Goal: Task Accomplishment & Management: Understand process/instructions

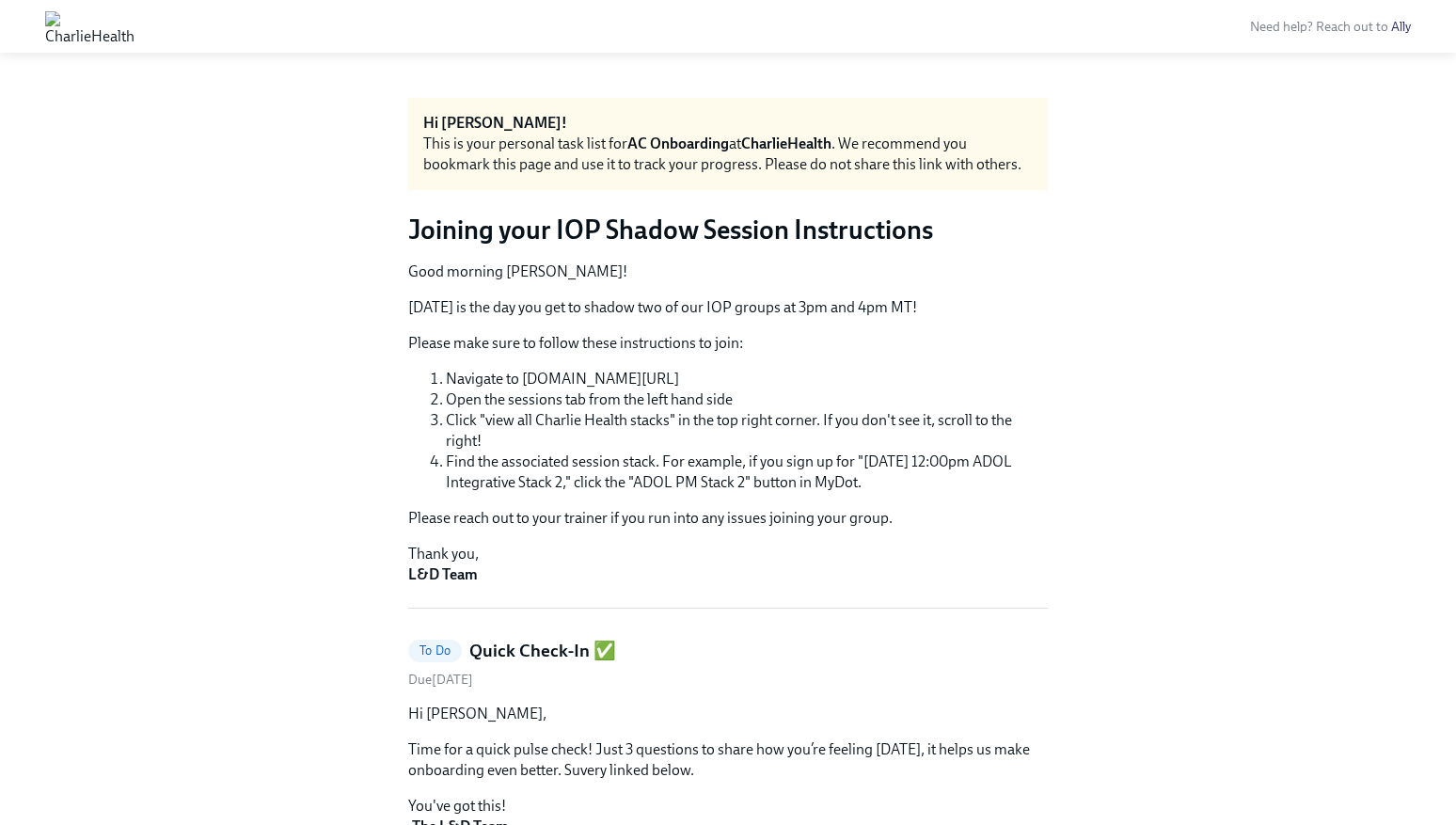
click at [104, 33] on img at bounding box center [89, 26] width 89 height 30
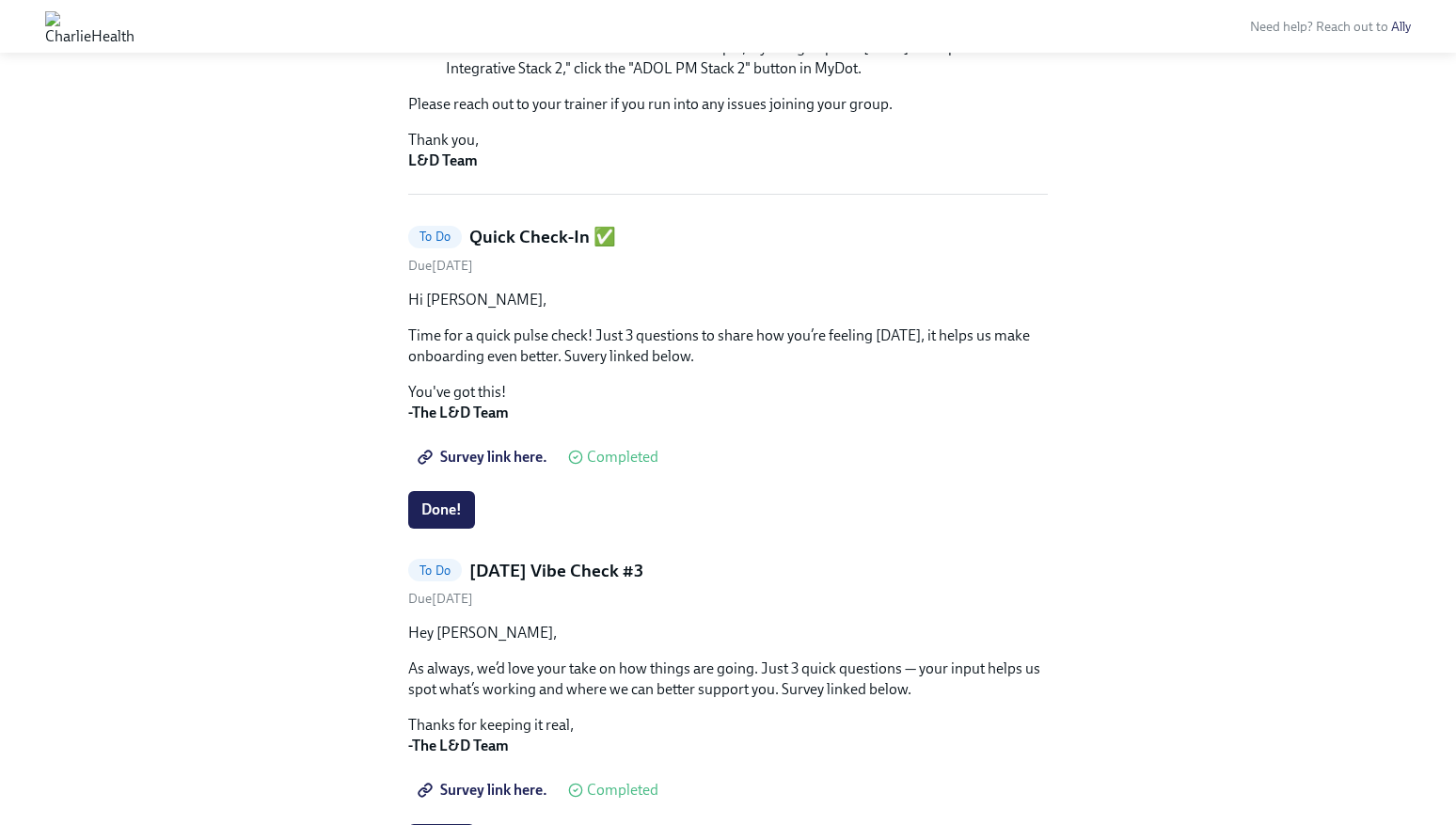
scroll to position [538, 0]
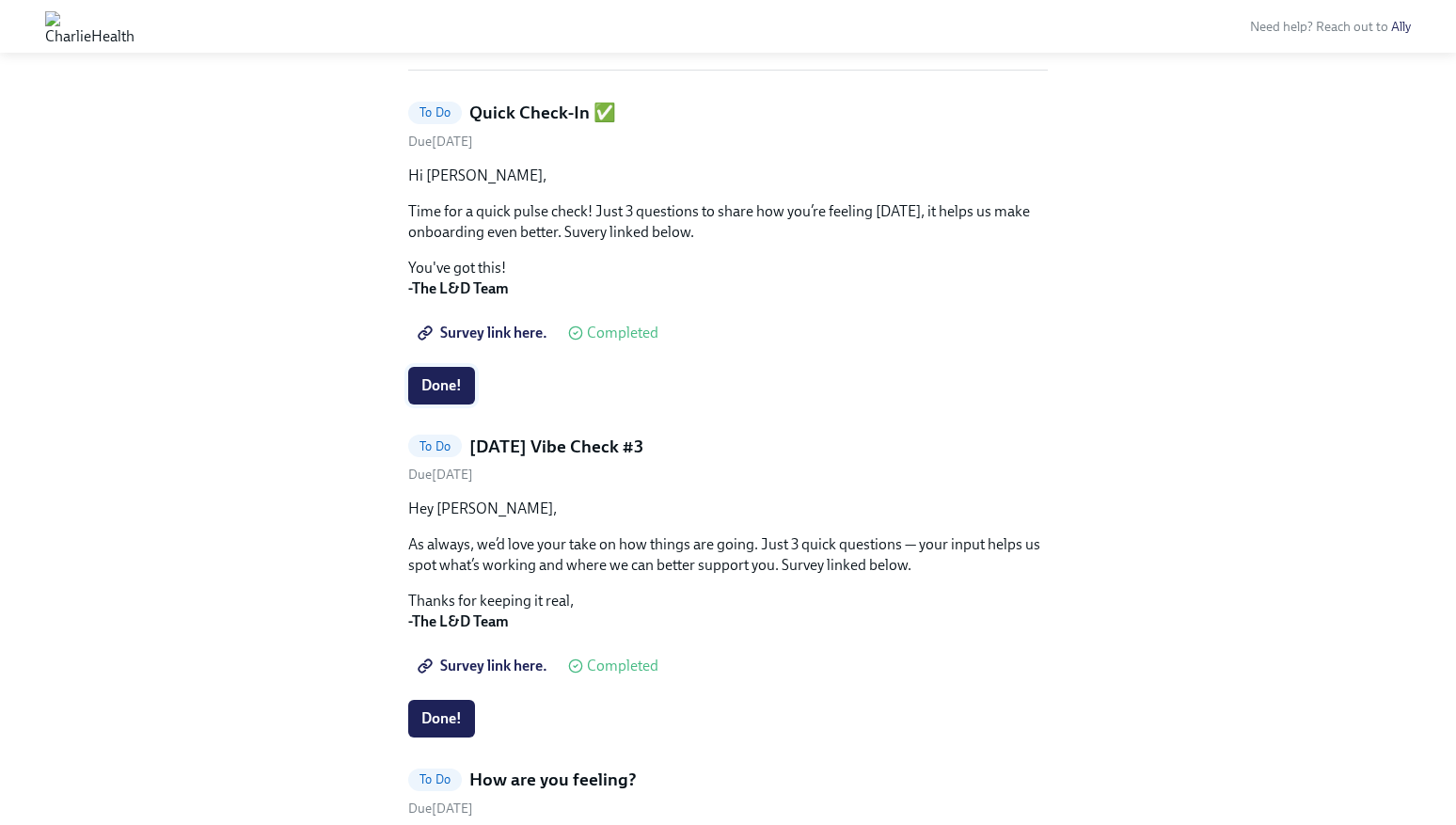
click at [455, 398] on button "Done!" at bounding box center [442, 385] width 67 height 37
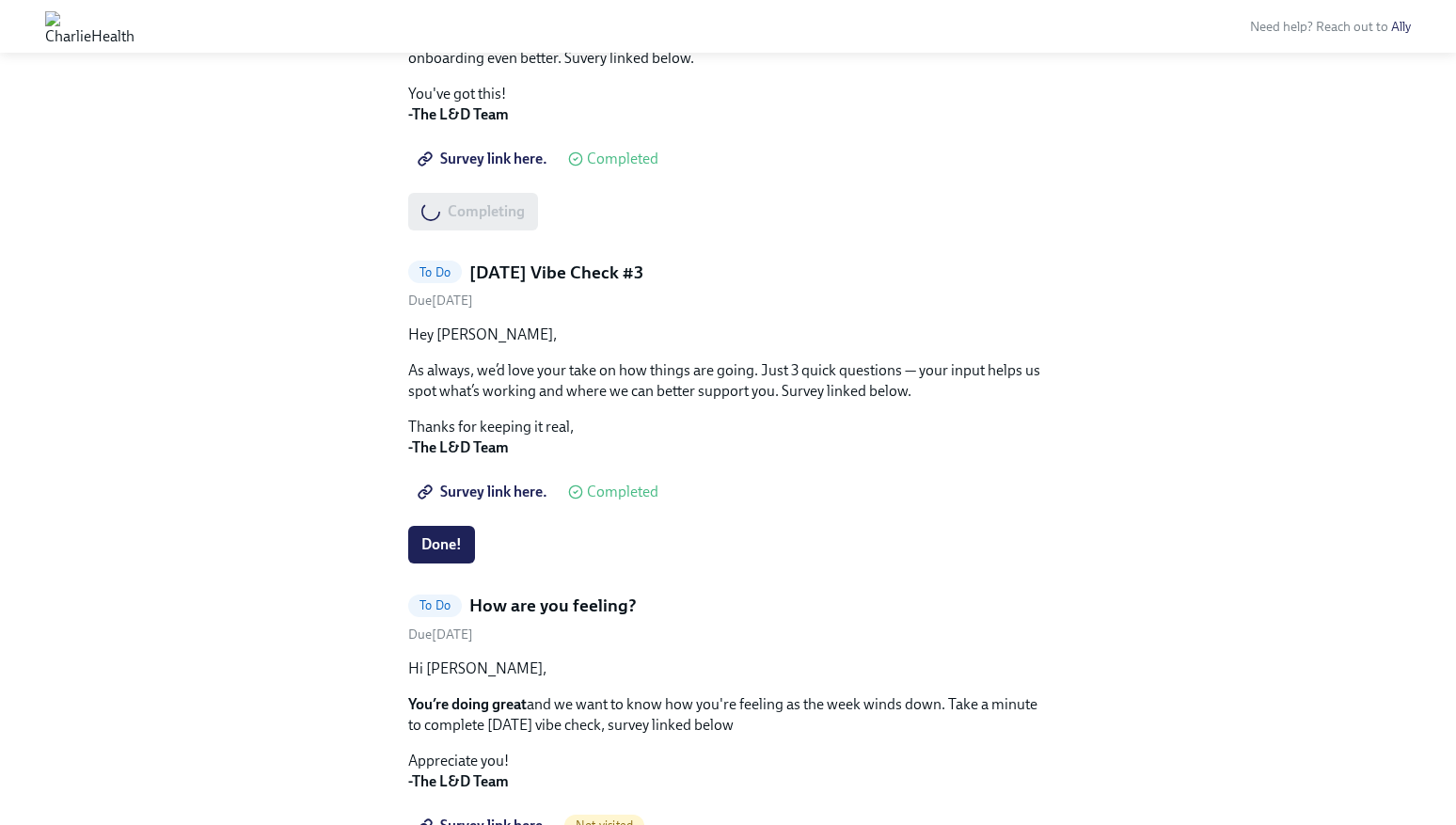
scroll to position [747, 0]
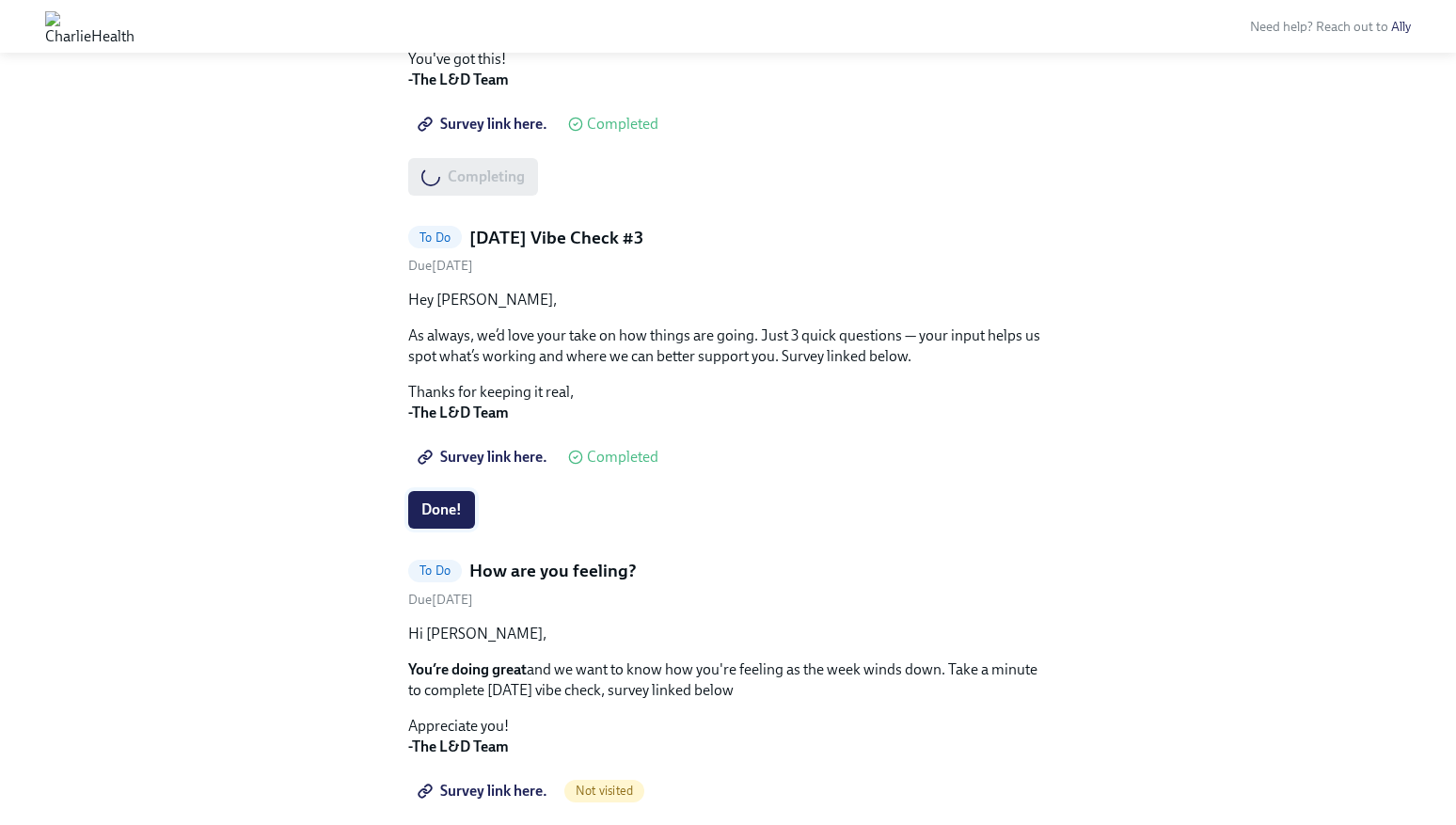
click at [448, 502] on span "Done!" at bounding box center [442, 510] width 40 height 19
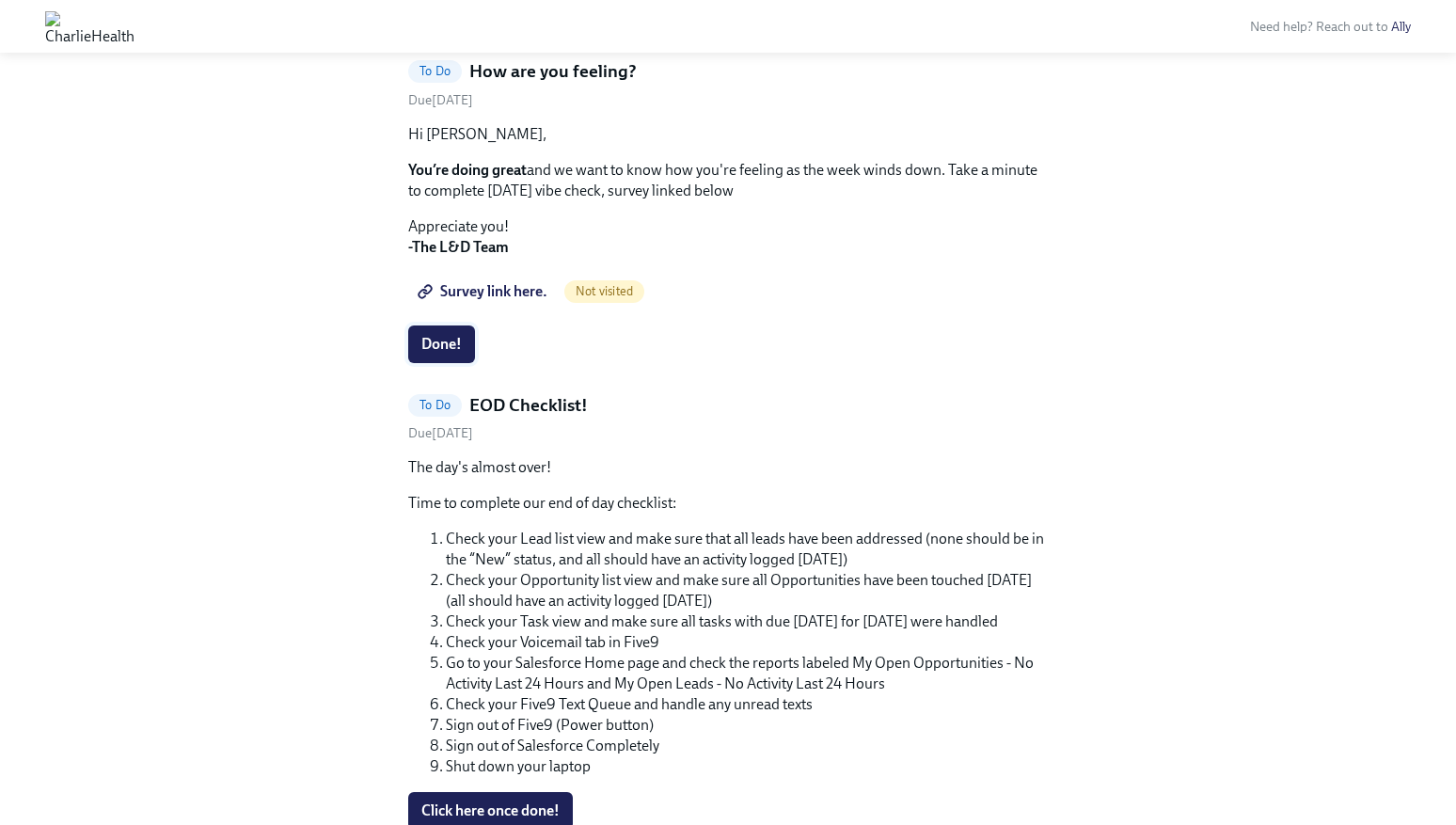
scroll to position [1117, 0]
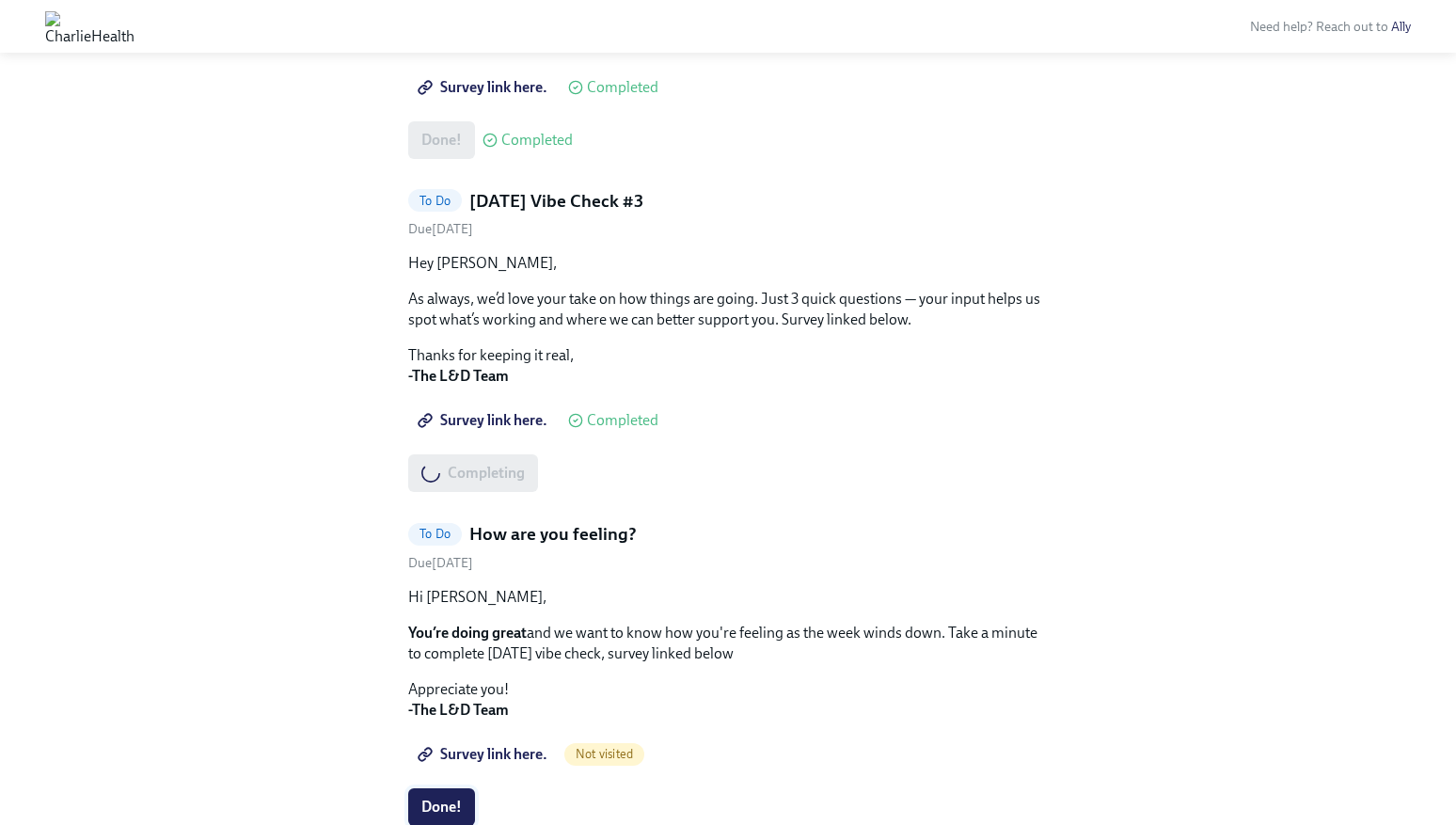
click at [445, 797] on span "Done!" at bounding box center [442, 807] width 40 height 19
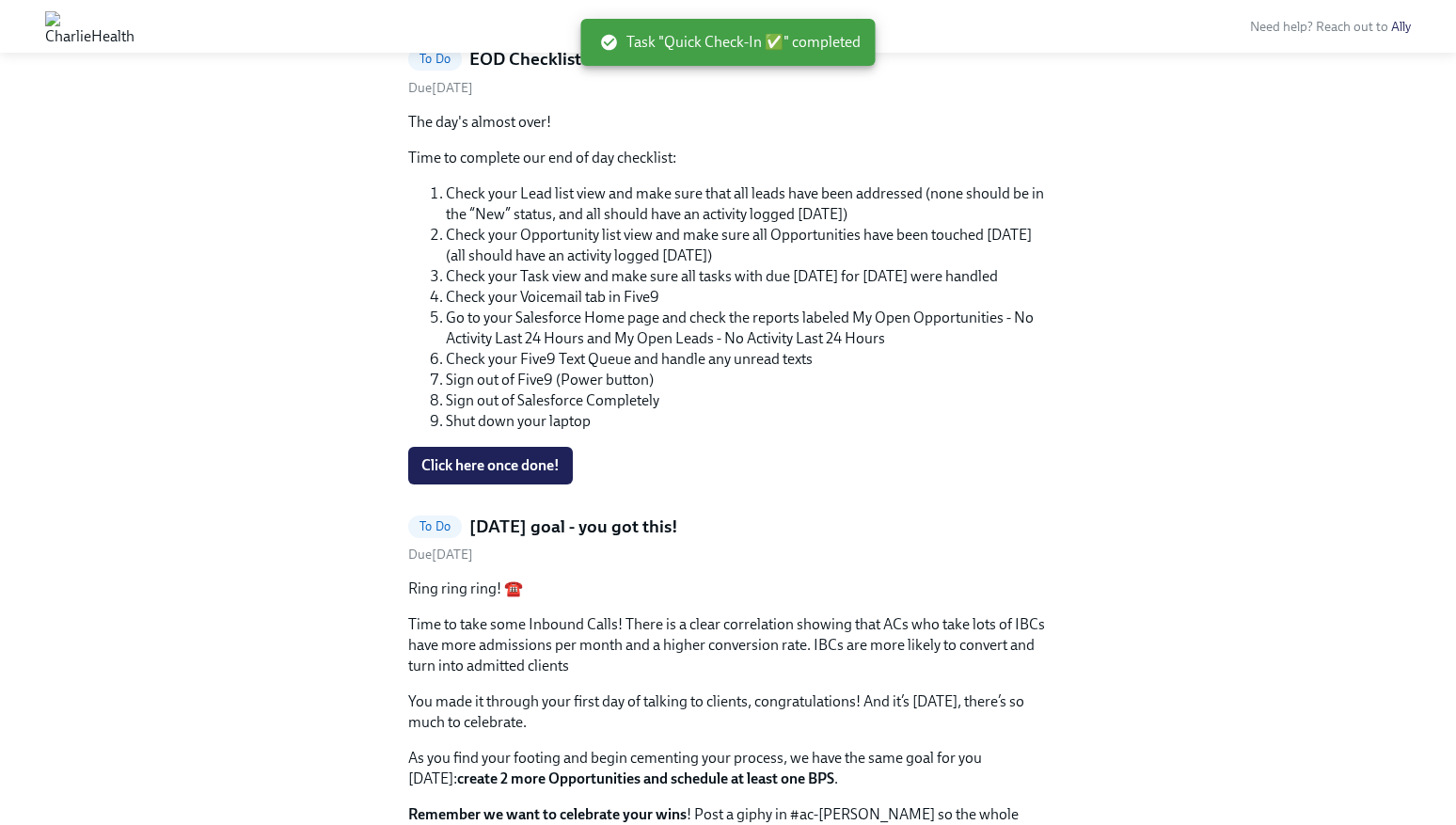
scroll to position [1266, 0]
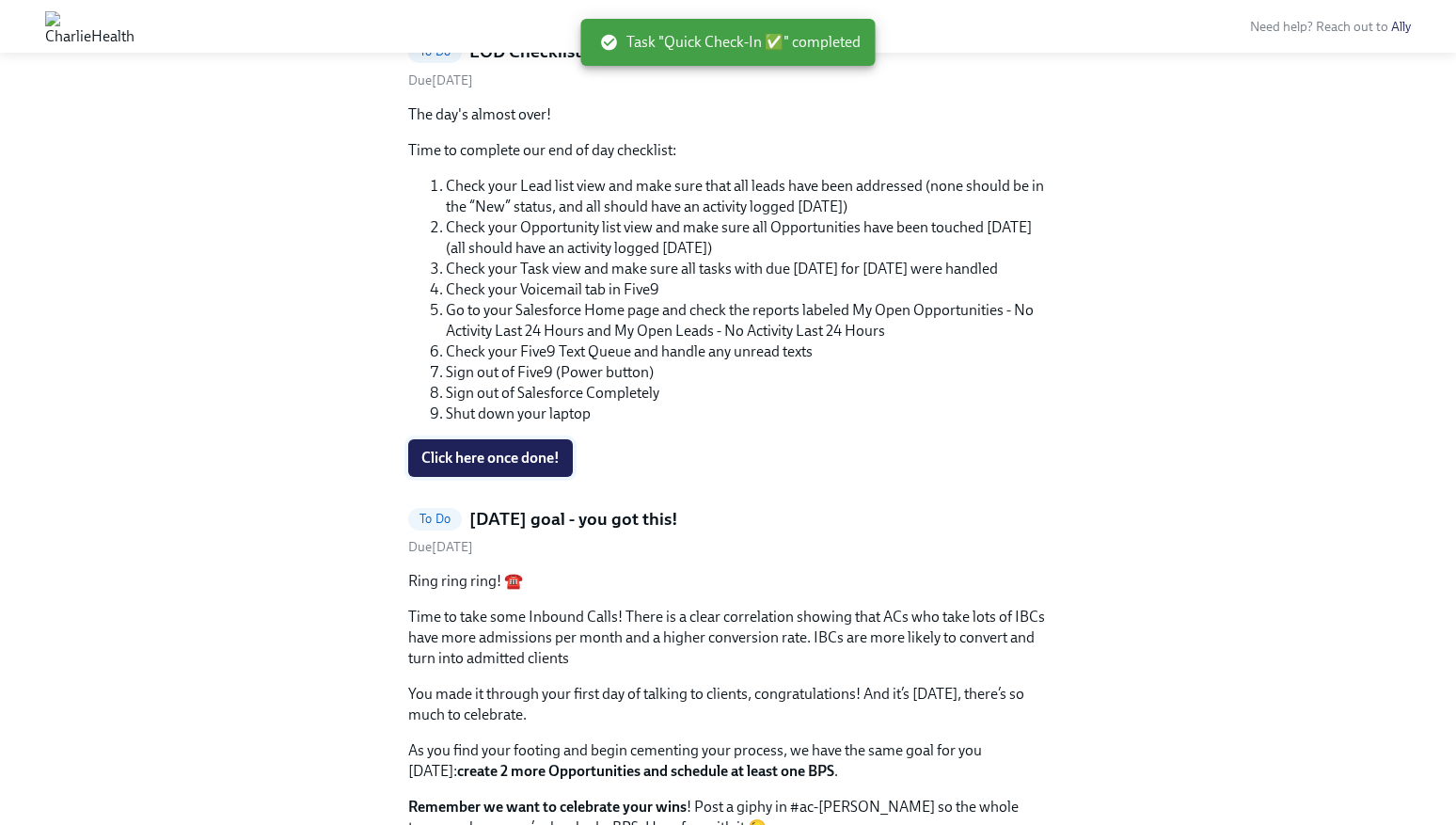
click at [470, 458] on span "Click here once done!" at bounding box center [490, 458] width 139 height 19
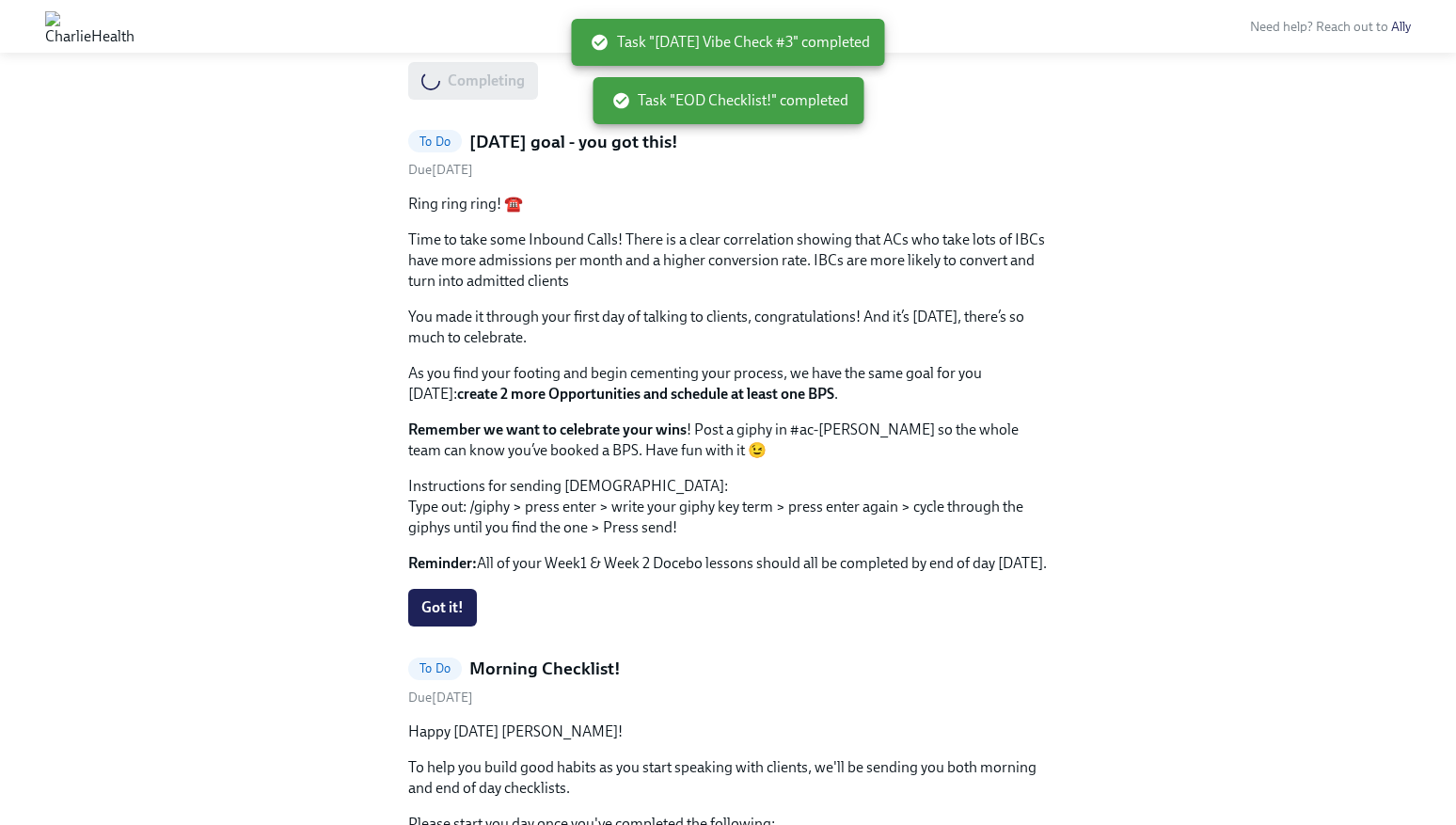
scroll to position [888, 0]
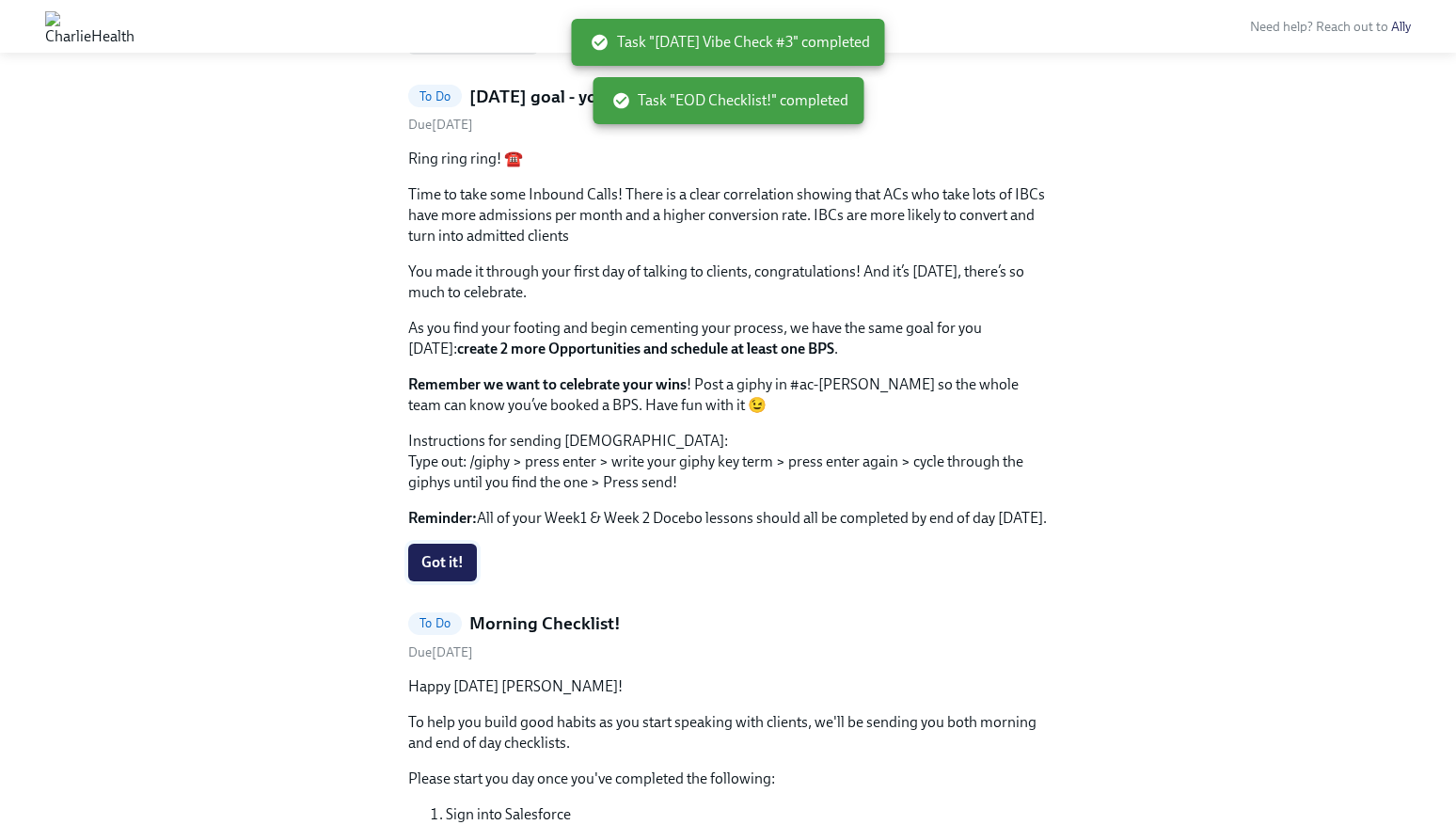
click at [431, 555] on span "Got it!" at bounding box center [443, 562] width 42 height 19
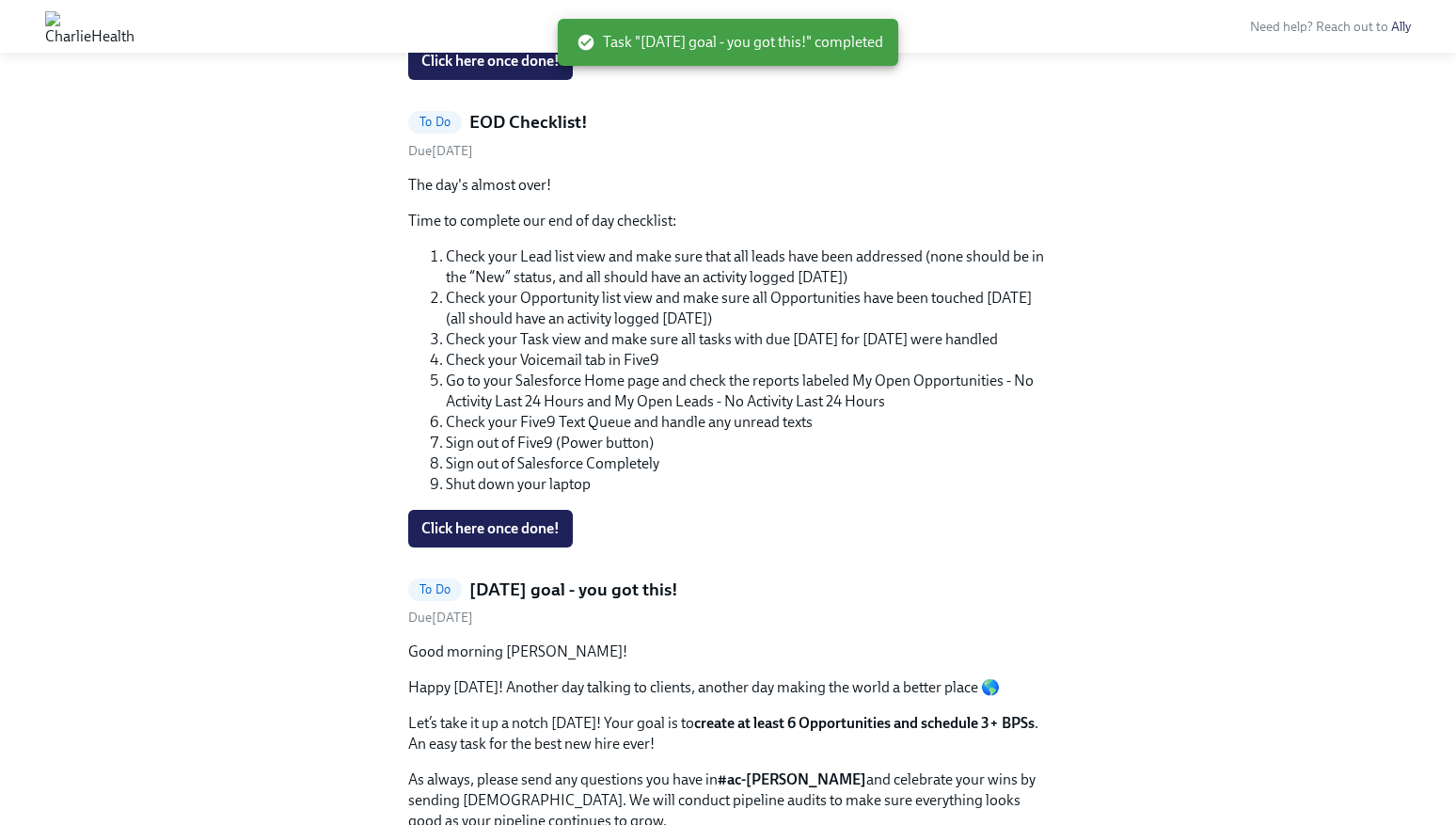
scroll to position [817, 0]
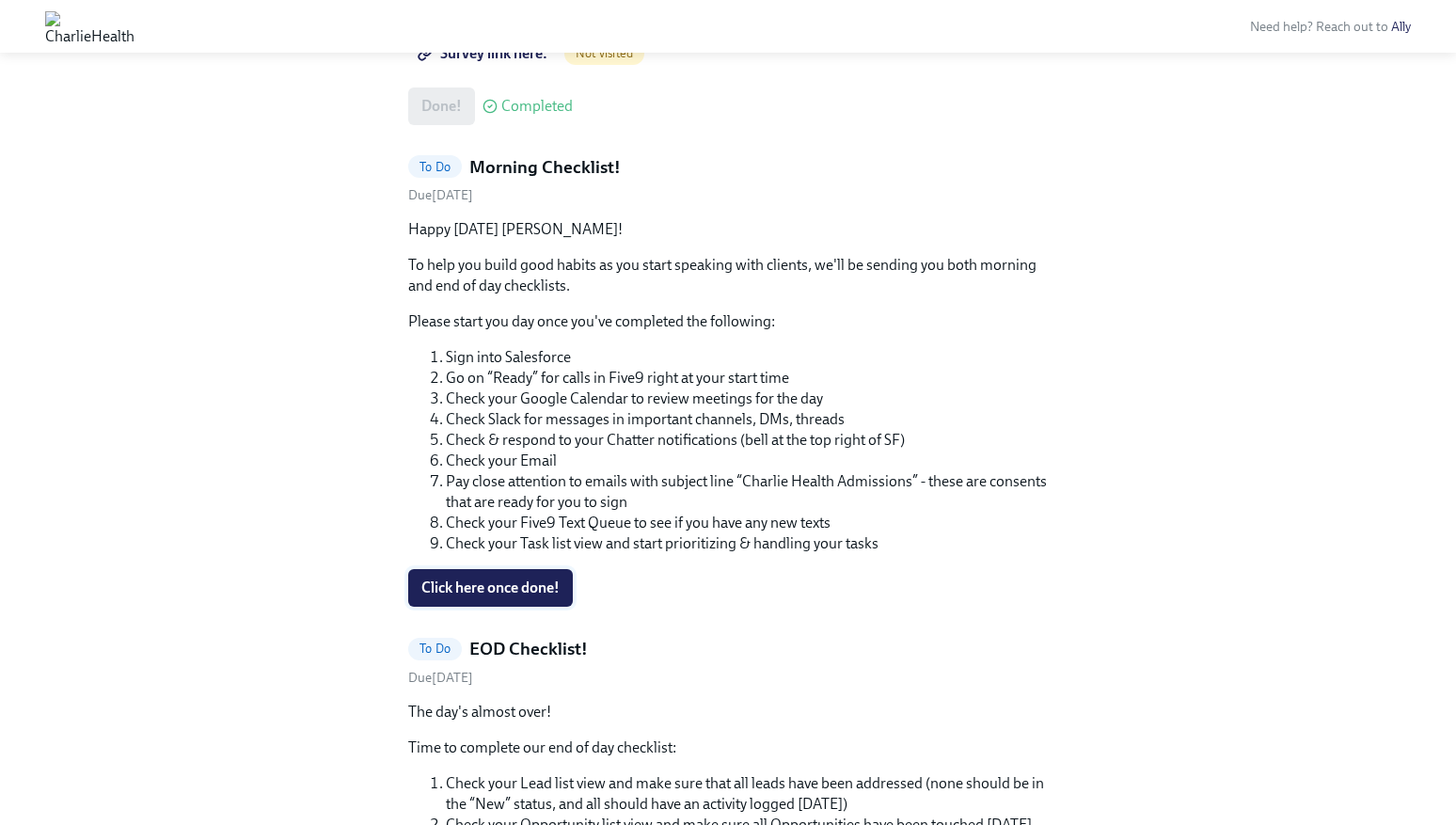
click at [427, 576] on button "Click here once done!" at bounding box center [490, 587] width 164 height 37
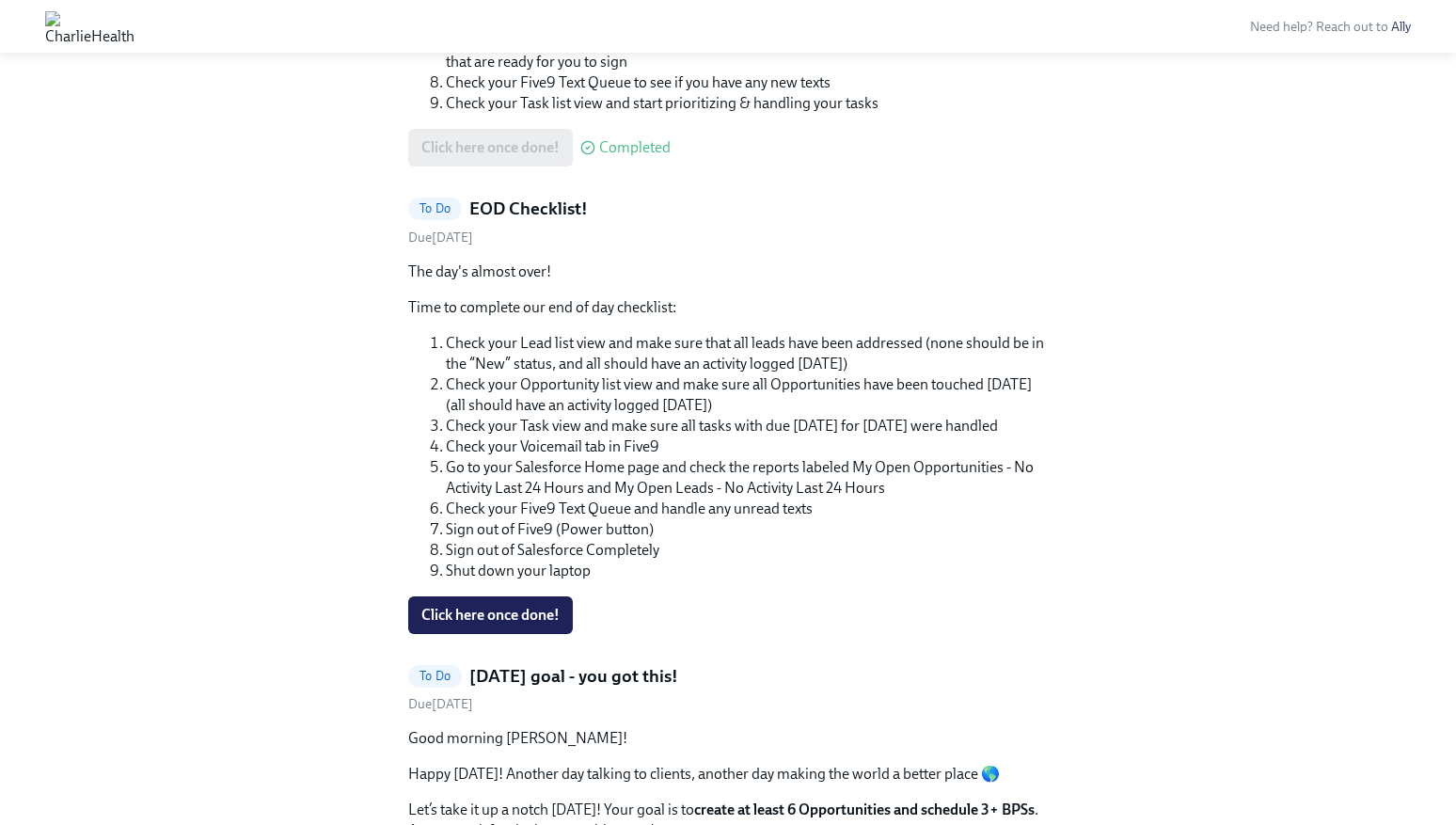
scroll to position [776, 0]
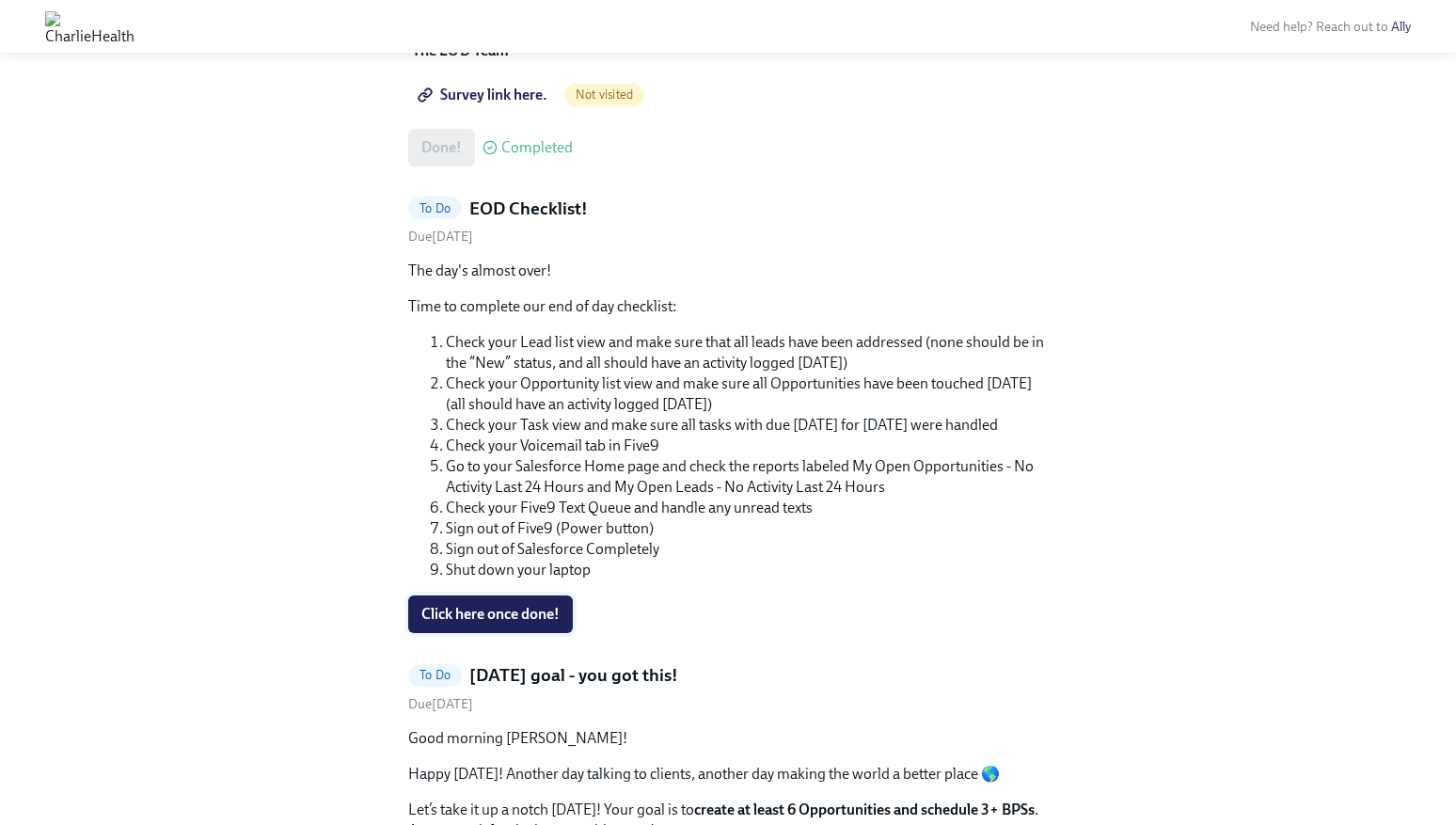
click at [475, 611] on span "Click here once done!" at bounding box center [490, 614] width 139 height 19
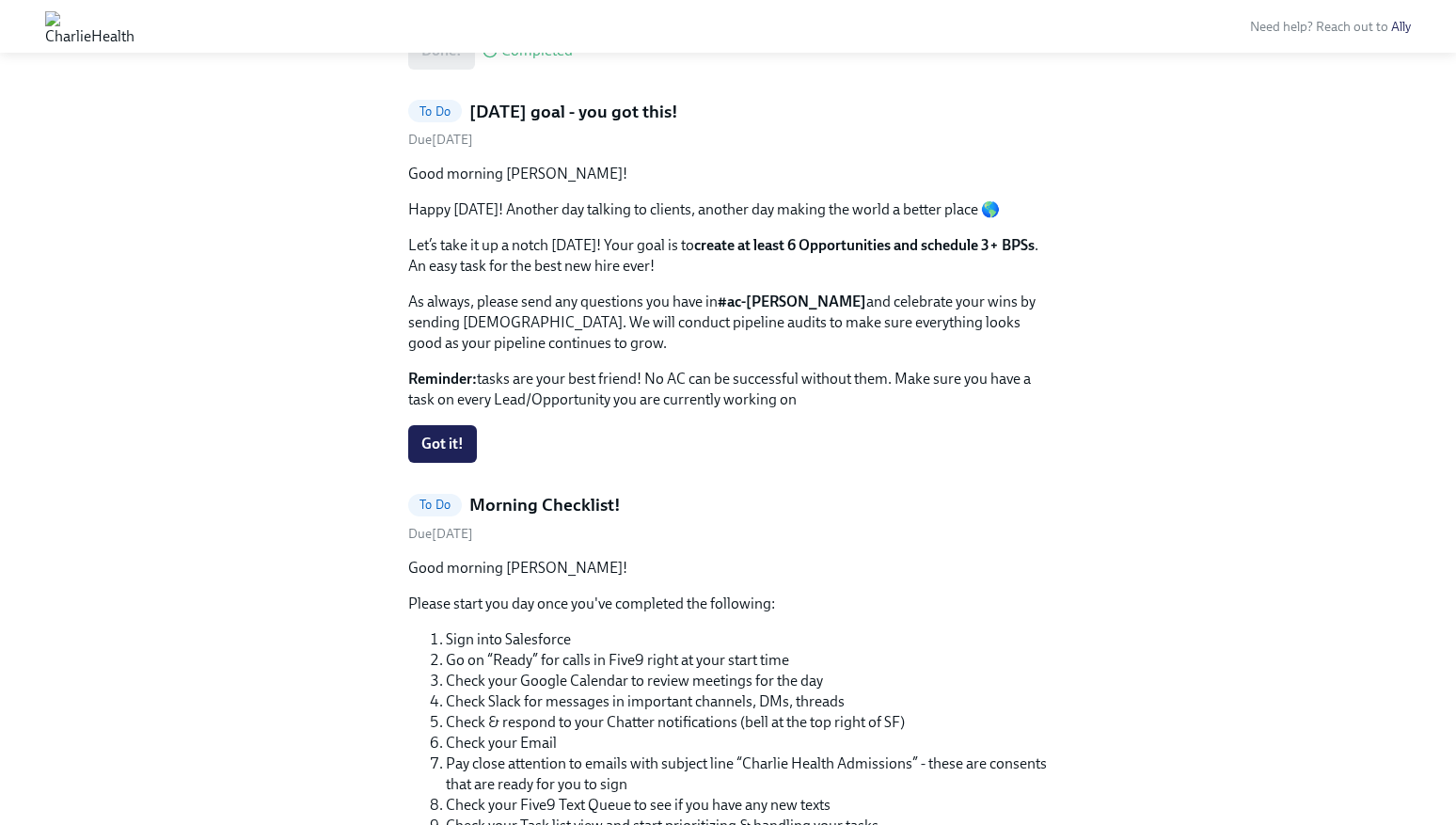
scroll to position [881, 0]
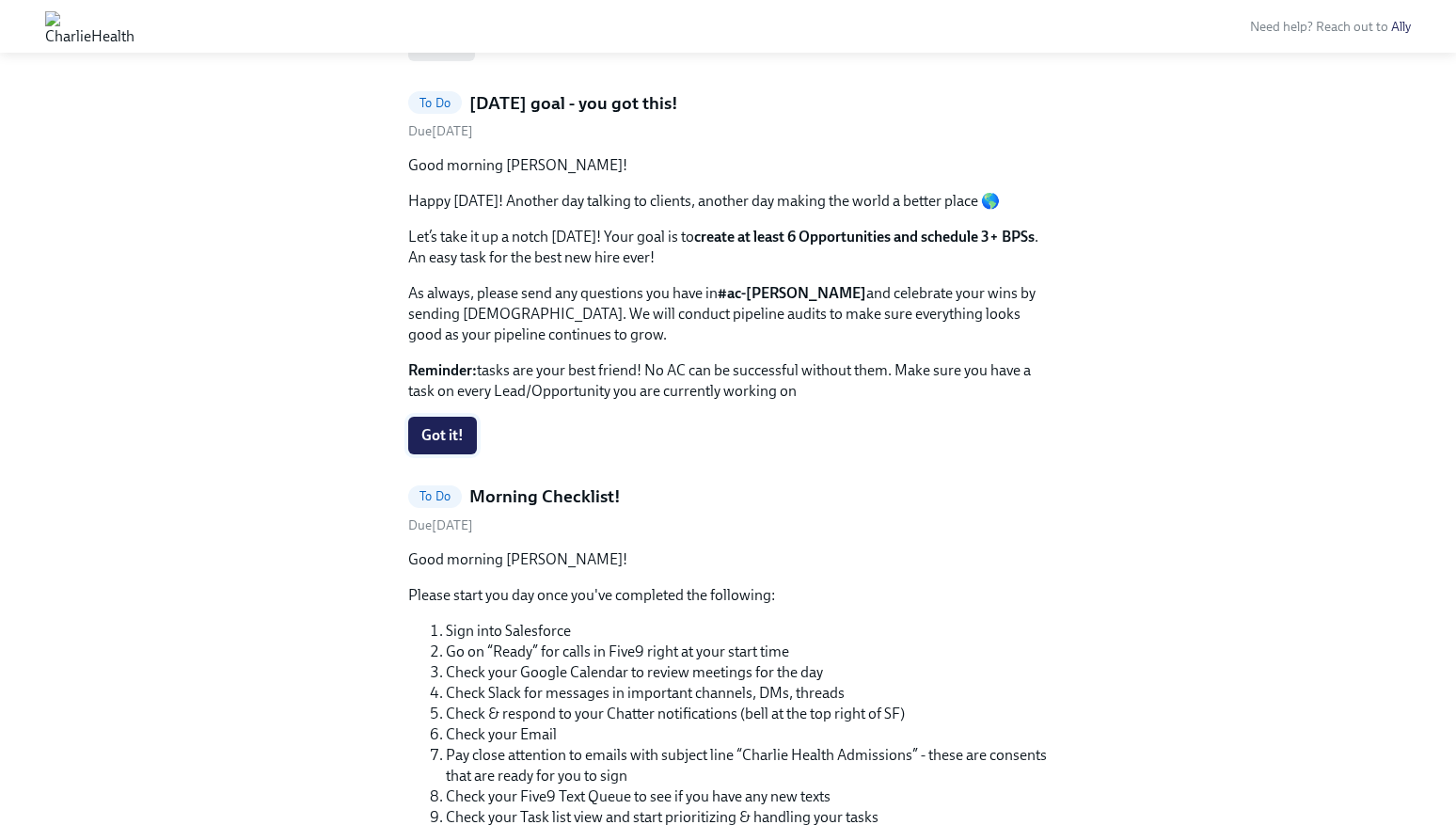
click at [445, 445] on button "Got it!" at bounding box center [443, 435] width 69 height 37
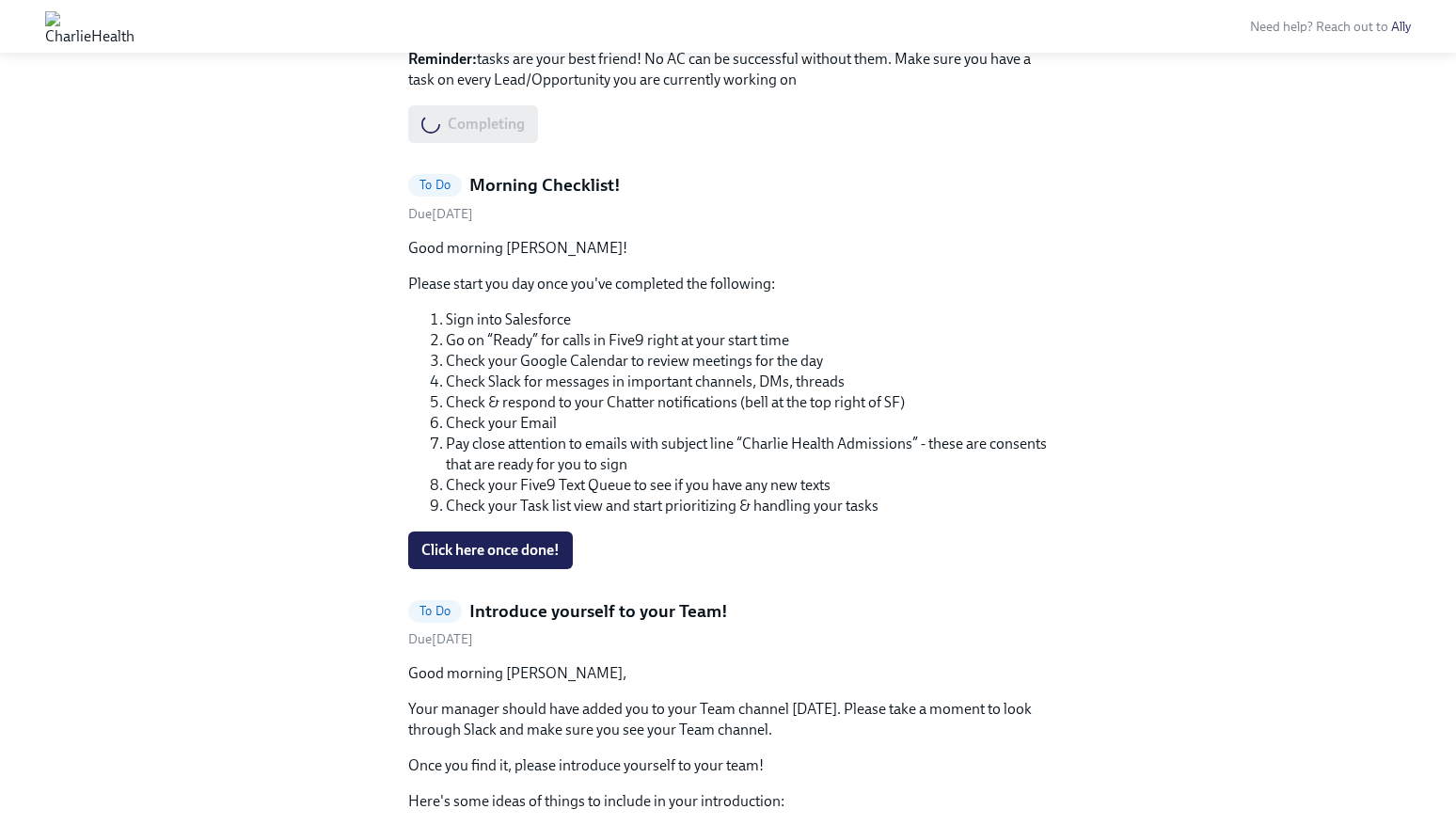
scroll to position [1198, 0]
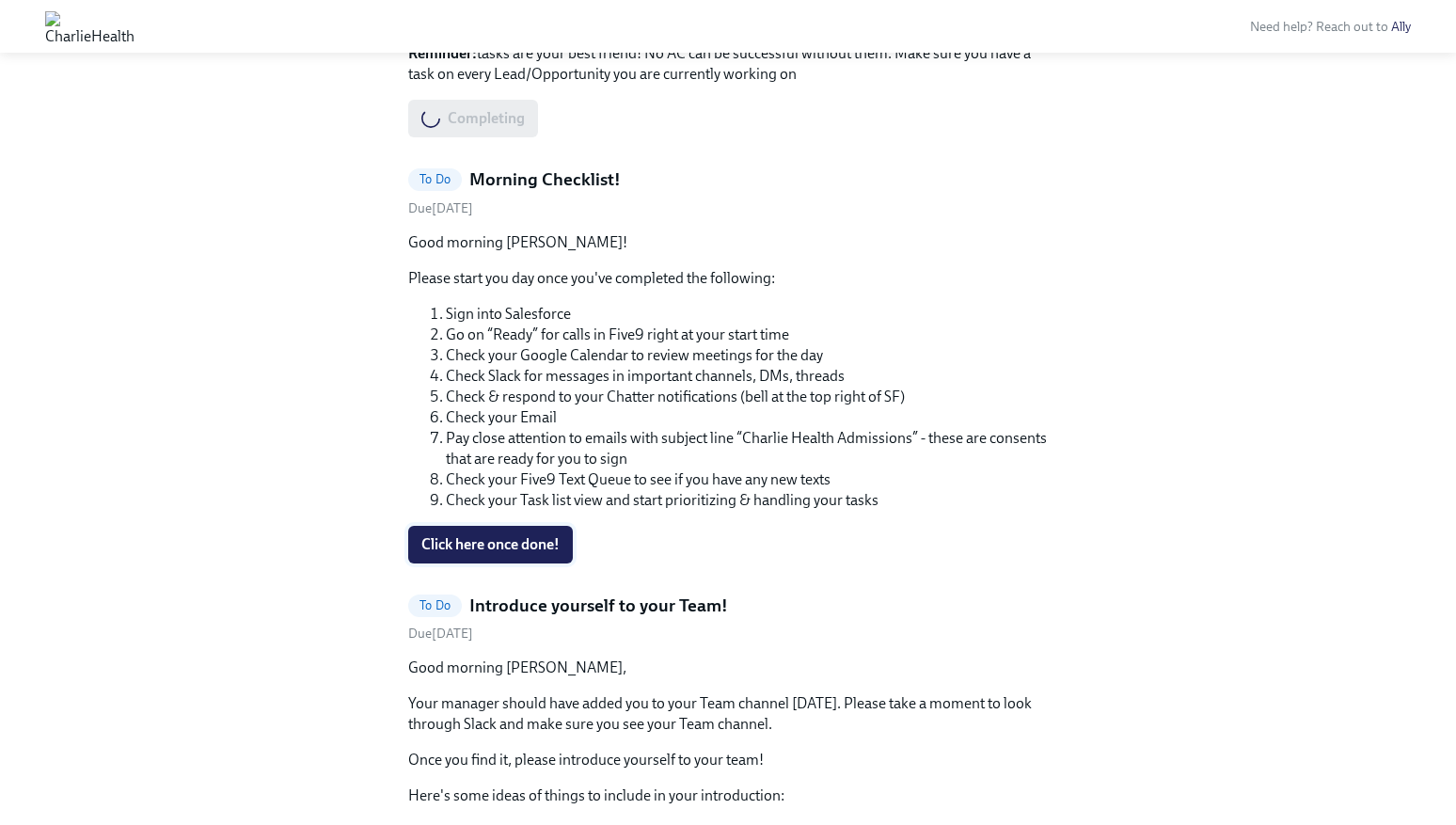
click at [452, 538] on span "Click here once done!" at bounding box center [490, 545] width 139 height 19
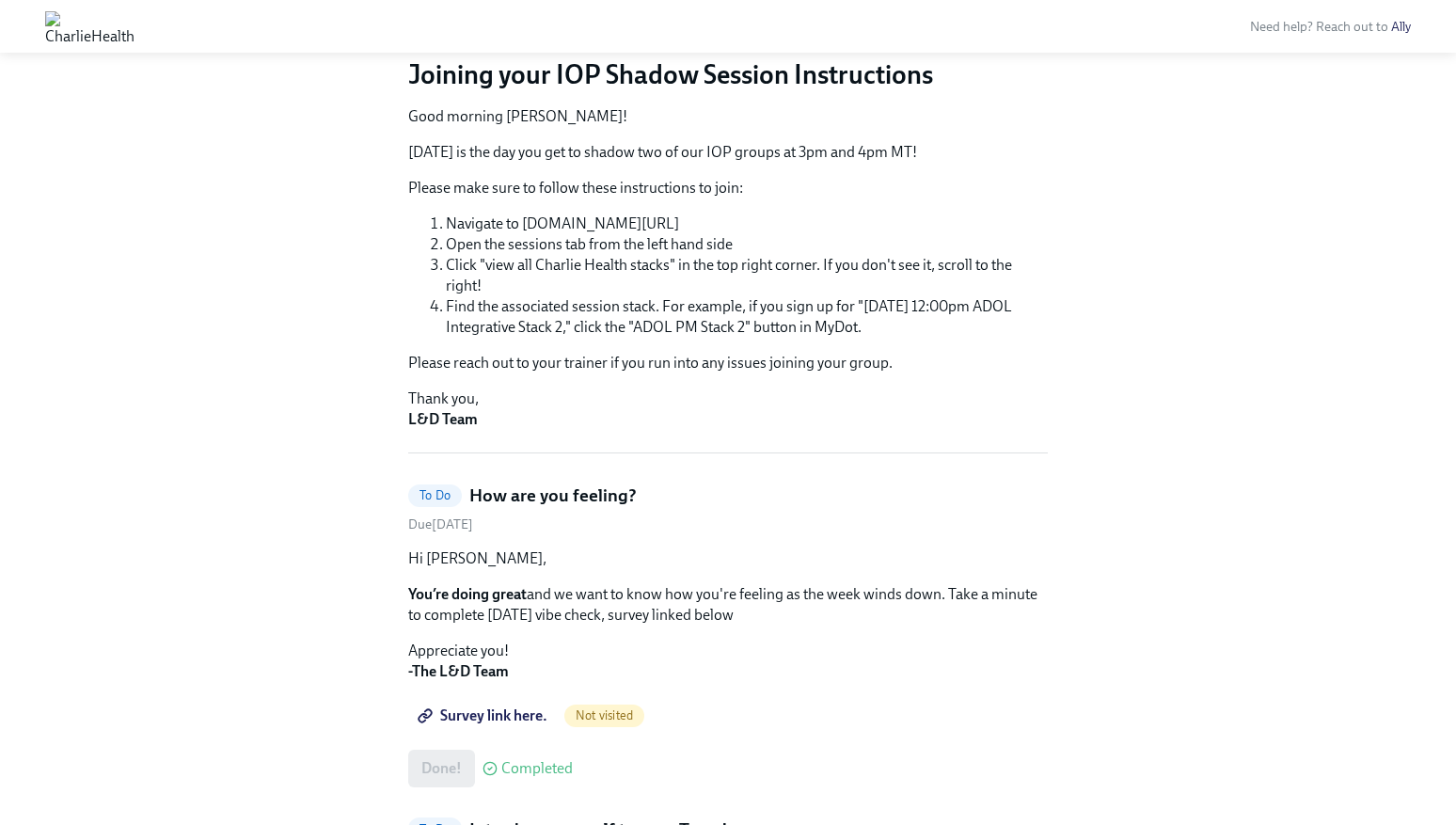
scroll to position [0, 0]
